Goal: Navigation & Orientation: Find specific page/section

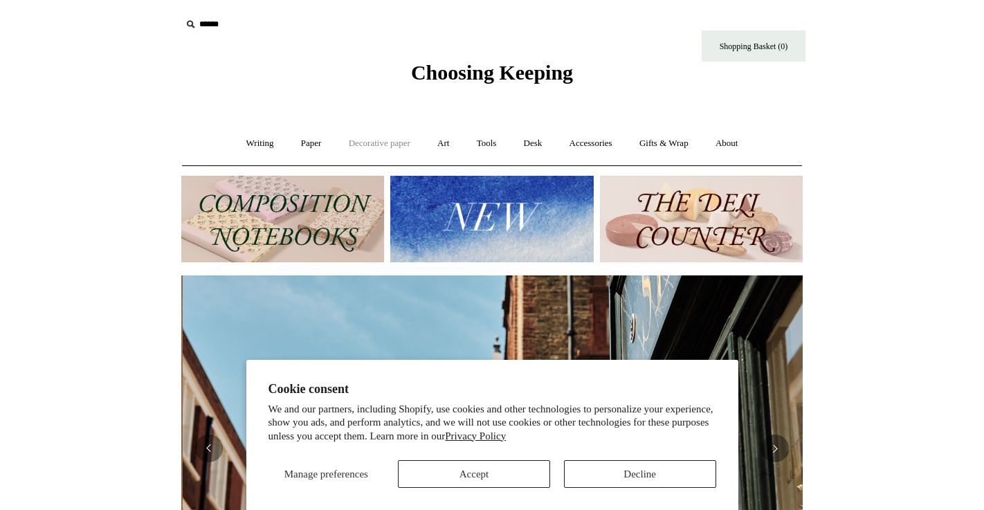
scroll to position [0, 622]
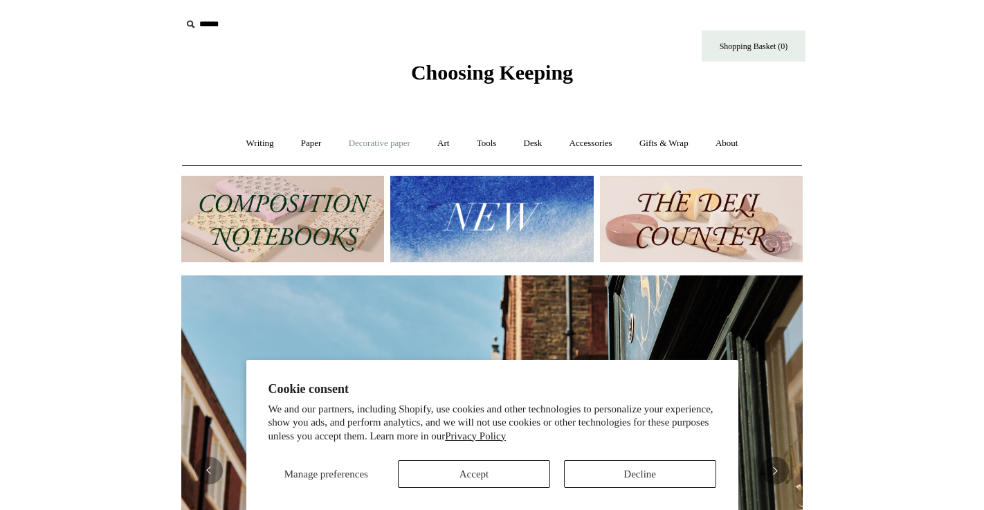
click at [370, 141] on link "Decorative paper +" at bounding box center [379, 143] width 87 height 37
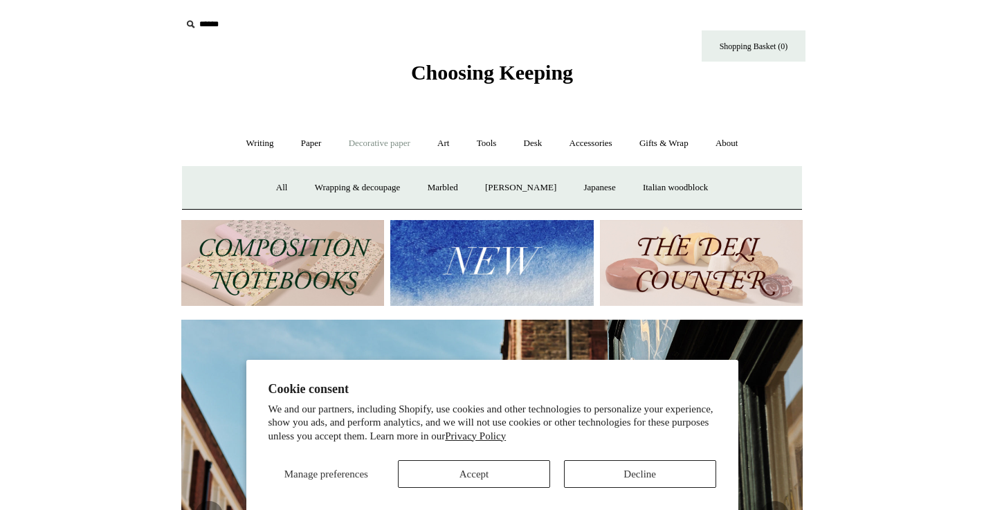
click at [673, 475] on button "Decline" at bounding box center [640, 474] width 152 height 28
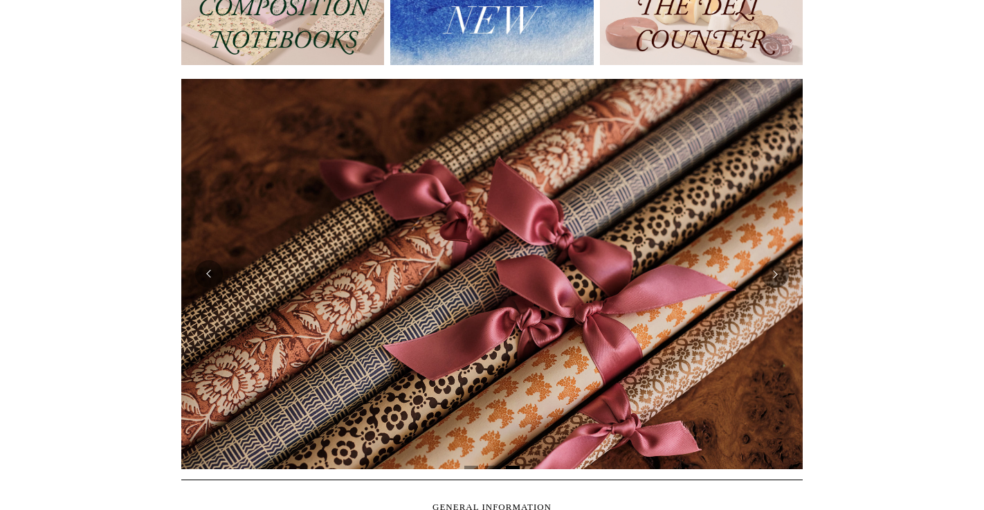
scroll to position [253, 0]
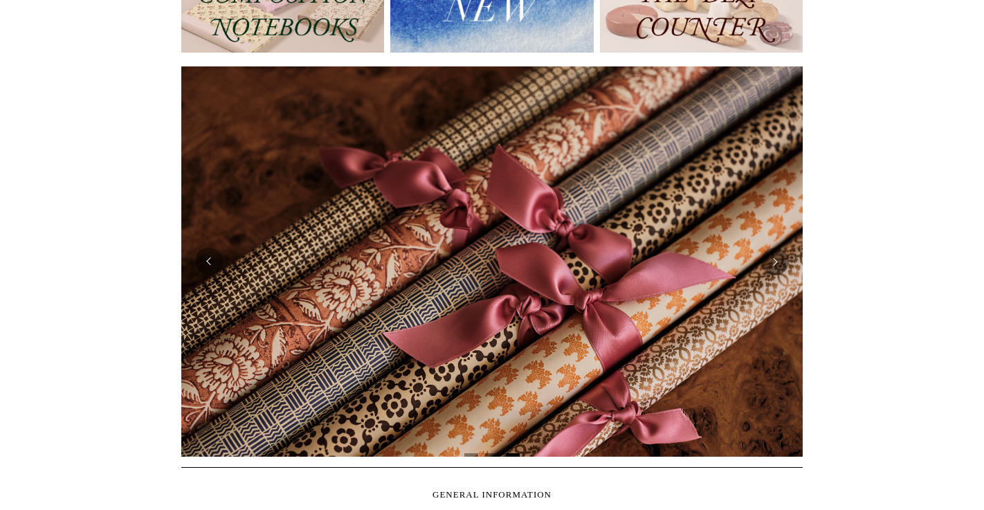
click at [391, 357] on img at bounding box center [492, 261] width 622 height 390
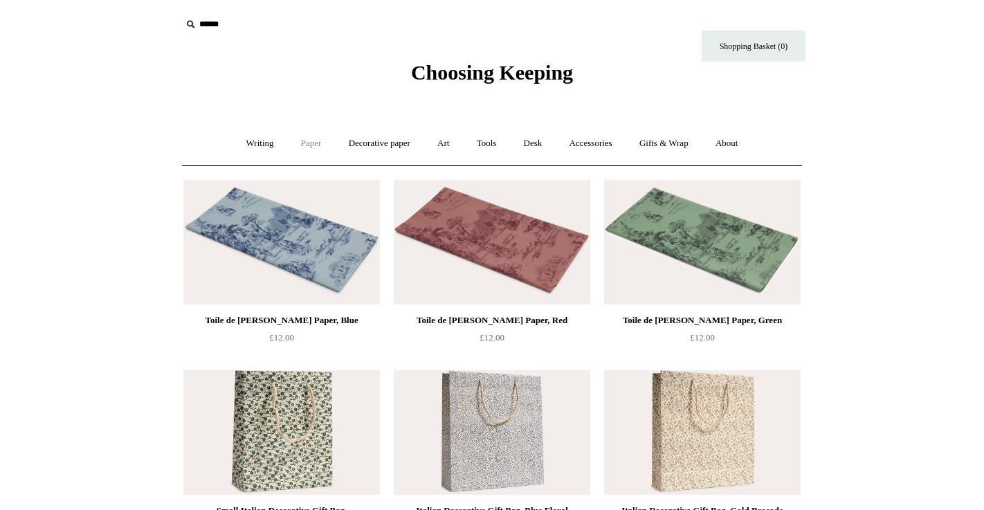
click at [308, 144] on link "Paper +" at bounding box center [312, 143] width 46 height 37
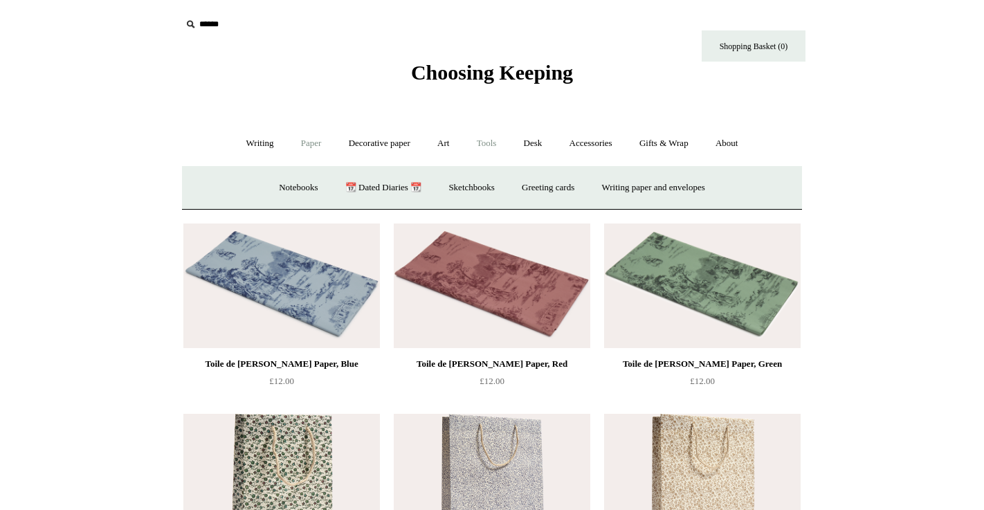
click at [482, 138] on link "Tools +" at bounding box center [486, 143] width 45 height 37
click at [532, 145] on link "Desk +" at bounding box center [533, 143] width 44 height 37
click at [314, 189] on link "Pen pots" at bounding box center [327, 188] width 55 height 37
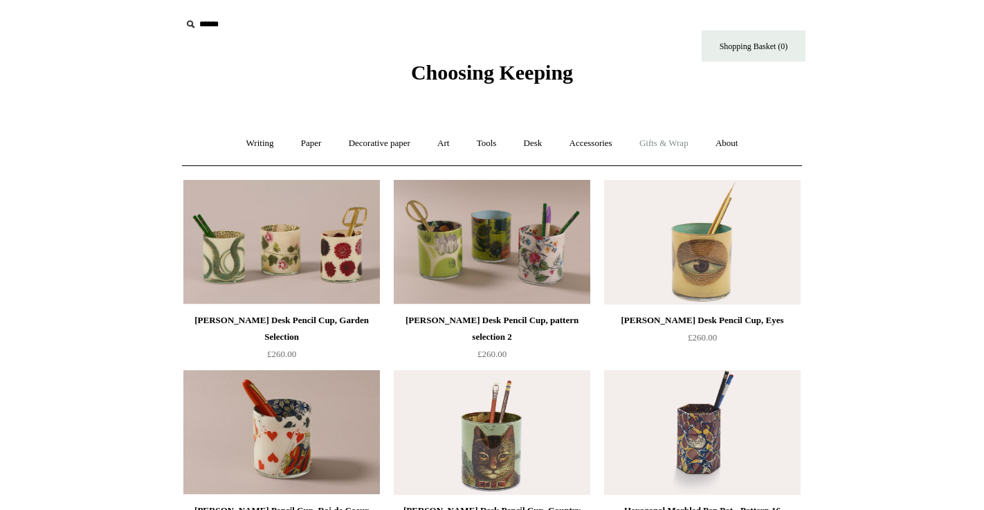
click at [683, 141] on link "Gifts & Wrap +" at bounding box center [664, 143] width 74 height 37
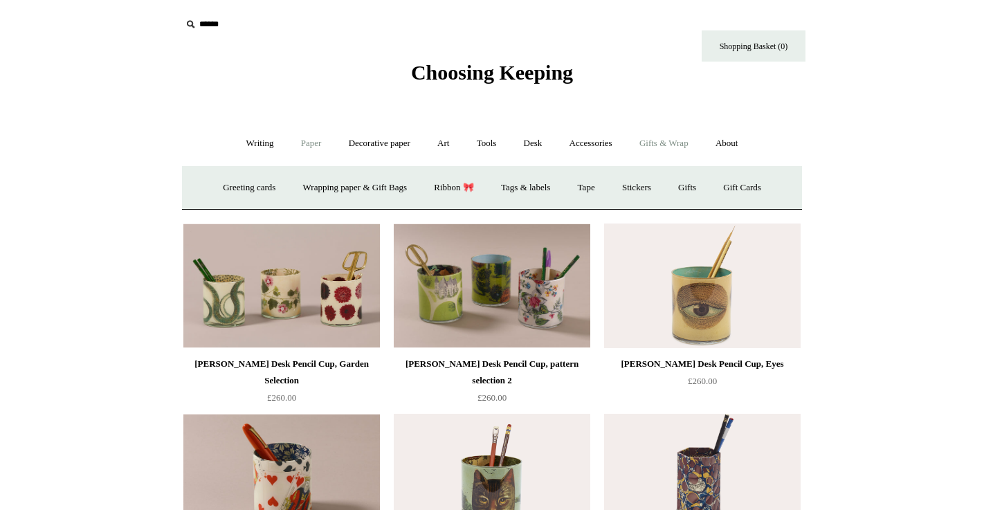
click at [300, 143] on link "Paper +" at bounding box center [312, 143] width 46 height 37
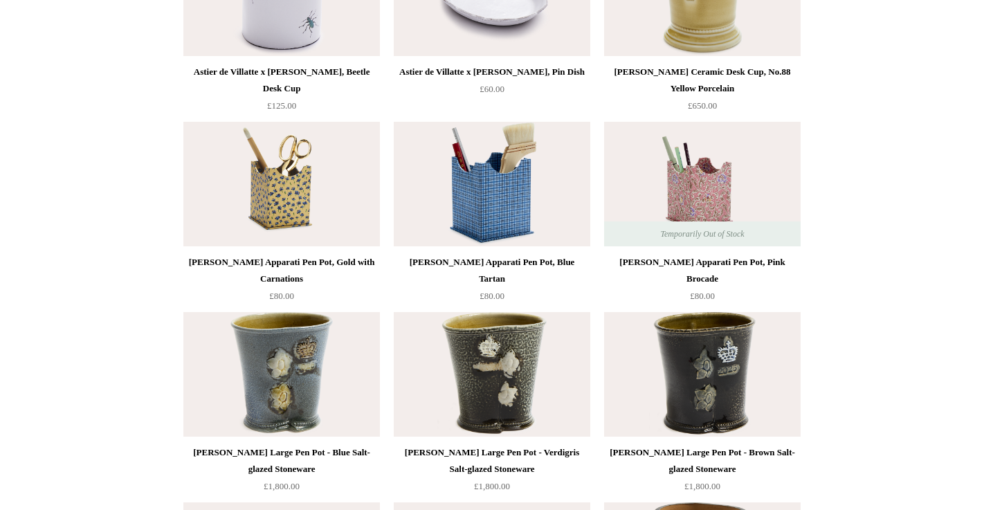
scroll to position [1649, 0]
